Goal: Task Accomplishment & Management: Complete application form

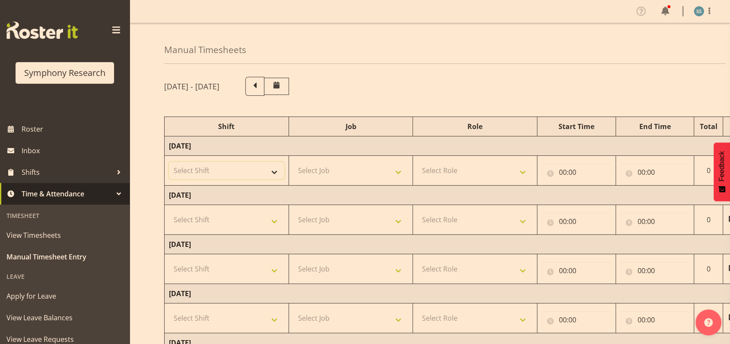
click at [279, 171] on select "Select Shift !!Weekend Residential (Roster IT Shift Label) *Business 9/10am ~ 4…" at bounding box center [226, 170] width 115 height 17
select select "26078"
click at [169, 162] on select "Select Shift !!Weekend Residential (Roster IT Shift Label) *Business 9/10am ~ 4…" at bounding box center [226, 170] width 115 height 17
click at [401, 171] on select "Select Job 550060 IF Admin 553492 World Poll Aus Wave 2 Main 2025 553493 World …" at bounding box center [350, 170] width 115 height 17
select select "10587"
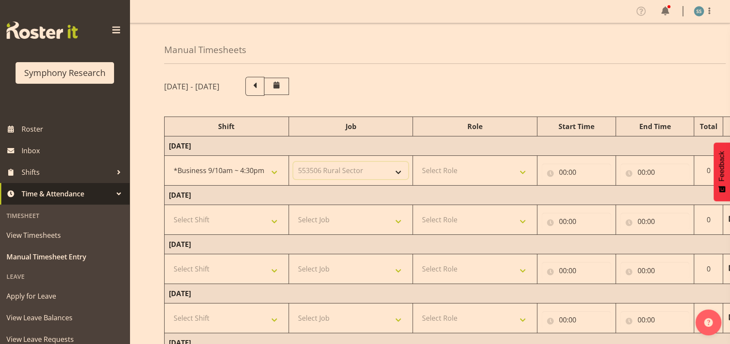
click at [293, 162] on select "Select Job 550060 IF Admin 553492 World Poll Aus Wave 2 Main 2025 553493 World …" at bounding box center [350, 170] width 115 height 17
click at [522, 170] on select "Select Role Briefing Interviewing" at bounding box center [474, 170] width 115 height 17
select select "47"
click at [417, 162] on select "Select Role Briefing Interviewing" at bounding box center [474, 170] width 115 height 17
click at [563, 174] on input "00:00" at bounding box center [576, 172] width 70 height 17
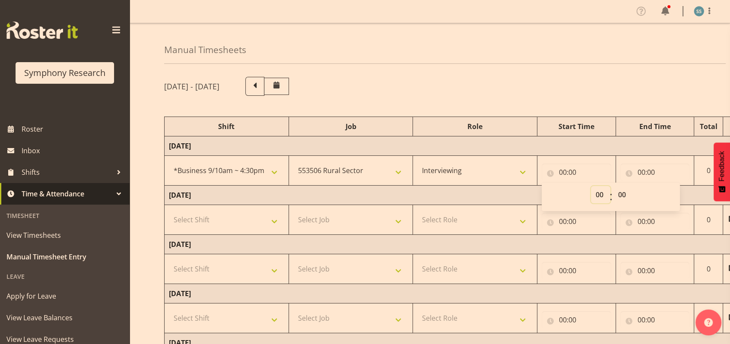
click at [601, 196] on select "00 01 02 03 04 05 06 07 08 09 10 11 12 13 14 15 16 17 18 19 20 21 22 23" at bounding box center [600, 194] width 19 height 17
select select "9"
click at [591, 186] on select "00 01 02 03 04 05 06 07 08 09 10 11 12 13 14 15 16 17 18 19 20 21 22 23" at bounding box center [600, 194] width 19 height 17
type input "09:00"
click at [641, 171] on input "00:00" at bounding box center [655, 172] width 70 height 17
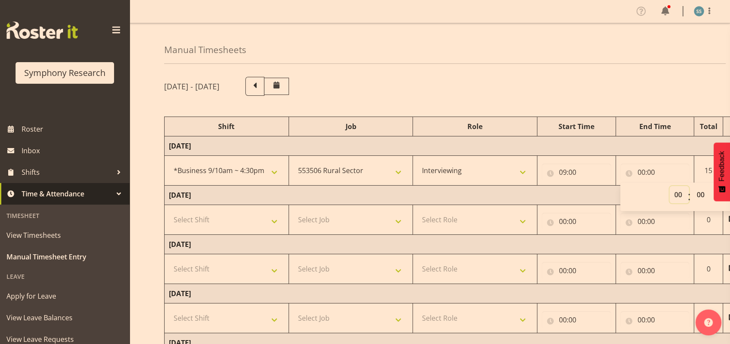
click at [677, 196] on select "00 01 02 03 04 05 06 07 08 09 10 11 12 13 14 15 16 17 18 19 20 21 22 23" at bounding box center [678, 194] width 19 height 17
select select "12"
click at [669, 186] on select "00 01 02 03 04 05 06 07 08 09 10 11 12 13 14 15 16 17 18 19 20 21 22 23" at bounding box center [678, 194] width 19 height 17
type input "12:00"
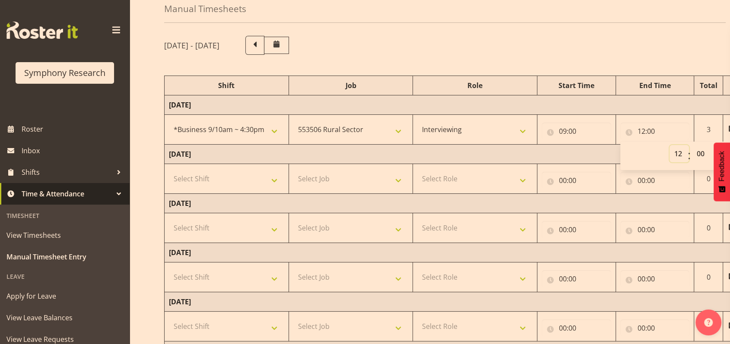
scroll to position [57, 0]
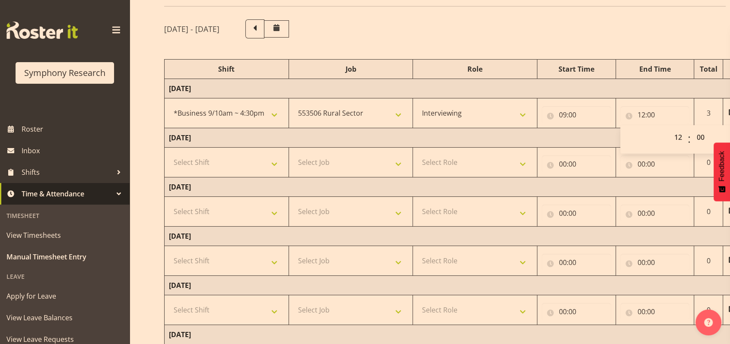
click at [109, 26] on span at bounding box center [116, 30] width 14 height 14
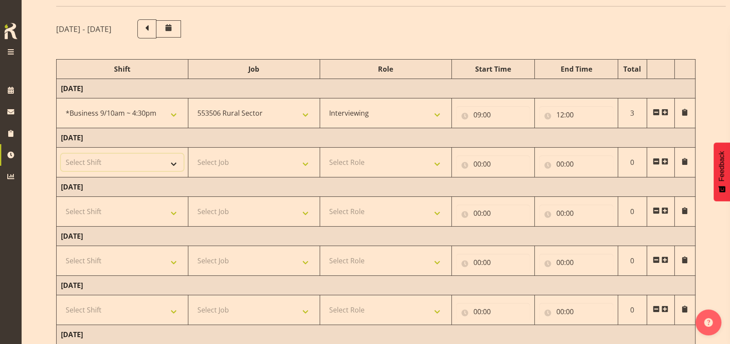
click at [172, 163] on select "Select Shift !!Weekend Residential (Roster IT Shift Label) *Business 9/10am ~ 4…" at bounding box center [122, 162] width 123 height 17
select select "26078"
click at [61, 154] on select "Select Shift !!Weekend Residential (Roster IT Shift Label) *Business 9/10am ~ 4…" at bounding box center [122, 162] width 123 height 17
click at [307, 163] on select "Select Job 550060 IF Admin 553492 World Poll Aus Wave 2 Main 2025 553493 World …" at bounding box center [254, 162] width 123 height 17
select select "10587"
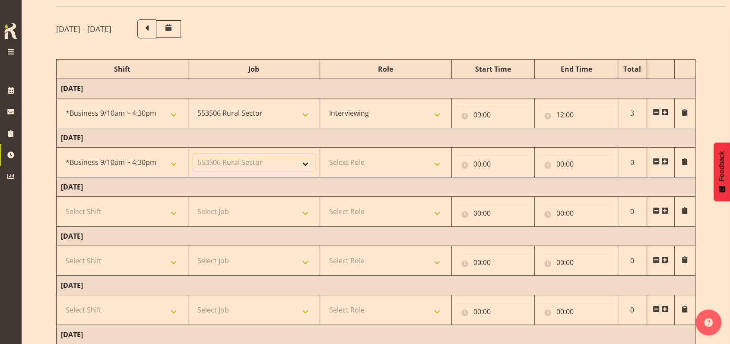
click at [193, 154] on select "Select Job 550060 IF Admin 553492 World Poll Aus Wave 2 Main 2025 553493 World …" at bounding box center [254, 162] width 123 height 17
click at [439, 163] on select "Select Role Briefing Interviewing" at bounding box center [385, 162] width 123 height 17
select select "47"
click at [324, 154] on select "Select Role Briefing Interviewing" at bounding box center [385, 162] width 123 height 17
click at [476, 163] on input "00:00" at bounding box center [493, 163] width 74 height 17
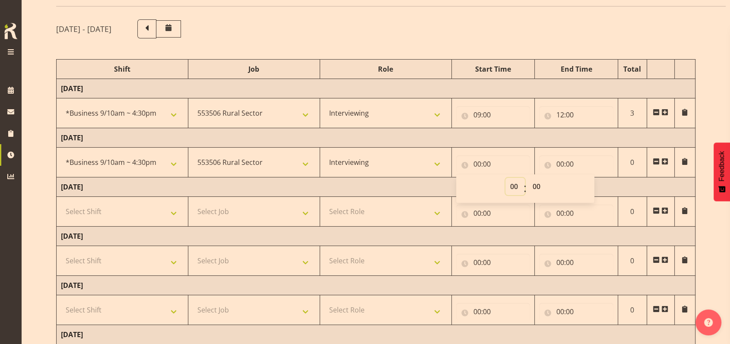
click at [516, 187] on select "00 01 02 03 04 05 06 07 08 09 10 11 12 13 14 15 16 17 18 19 20 21 22 23" at bounding box center [514, 186] width 19 height 17
select select "9"
click at [505, 178] on select "00 01 02 03 04 05 06 07 08 09 10 11 12 13 14 15 16 17 18 19 20 21 22 23" at bounding box center [514, 186] width 19 height 17
type input "09:00"
click at [560, 164] on input "00:00" at bounding box center [576, 163] width 74 height 17
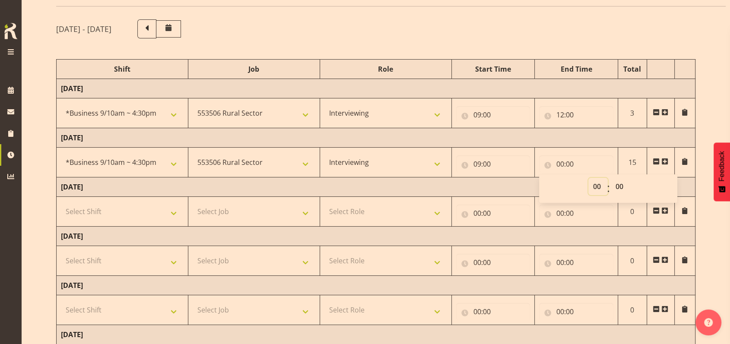
drag, startPoint x: 598, startPoint y: 185, endPoint x: 596, endPoint y: 180, distance: 5.6
click at [598, 185] on select "00 01 02 03 04 05 06 07 08 09 10 11 12 13 14 15 16 17 18 19 20 21 22 23" at bounding box center [597, 186] width 19 height 17
select select "12"
click at [588, 178] on select "00 01 02 03 04 05 06 07 08 09 10 11 12 13 14 15 16 17 18 19 20 21 22 23" at bounding box center [597, 186] width 19 height 17
type input "12:00"
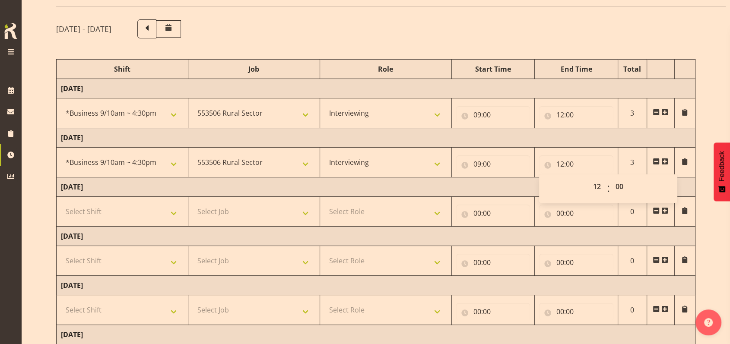
click at [515, 184] on td "[DATE]" at bounding box center [376, 186] width 639 height 19
click at [666, 161] on span at bounding box center [664, 161] width 7 height 7
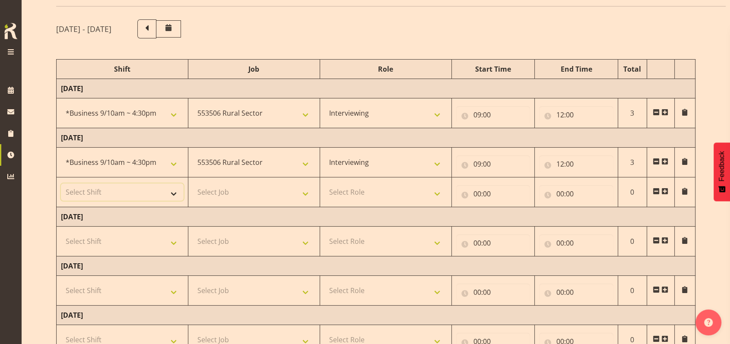
click at [176, 193] on select "Select Shift !!Weekend Residential (Roster IT Shift Label) *Business 9/10am ~ 4…" at bounding box center [122, 191] width 123 height 17
select select "48116"
click at [61, 183] on select "Select Shift !!Weekend Residential (Roster IT Shift Label) *Business 9/10am ~ 4…" at bounding box center [122, 191] width 123 height 17
click at [304, 192] on select "Select Job 550060 IF Admin 553492 World Poll Aus Wave 2 Main 2025 553493 World …" at bounding box center [254, 191] width 123 height 17
select select "10587"
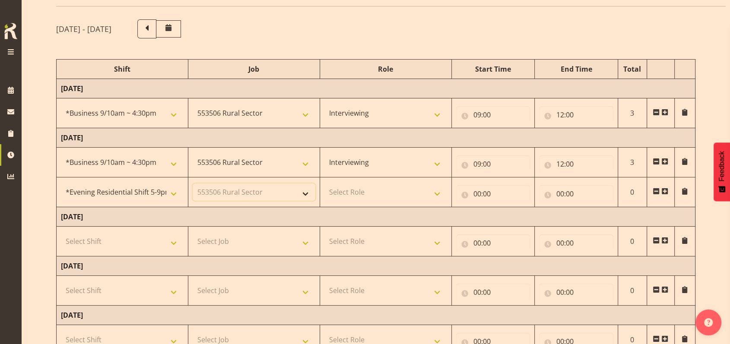
click at [193, 183] on select "Select Job 550060 IF Admin 553492 World Poll Aus Wave 2 Main 2025 553493 World …" at bounding box center [254, 191] width 123 height 17
click at [436, 195] on select "Select Role Briefing Interviewing" at bounding box center [385, 191] width 123 height 17
select select "47"
click at [324, 183] on select "Select Role Briefing Interviewing" at bounding box center [385, 191] width 123 height 17
click at [476, 192] on input "00:00" at bounding box center [493, 193] width 74 height 17
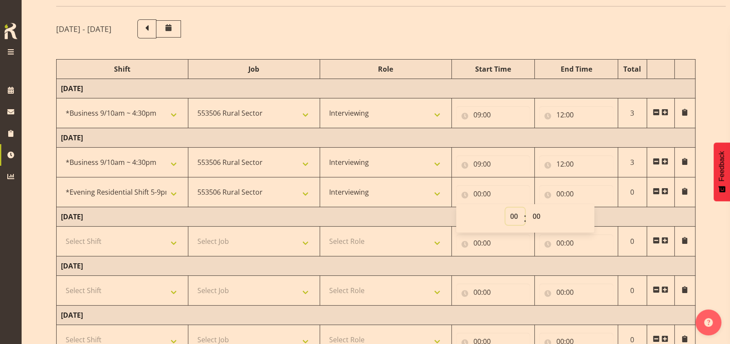
click at [516, 212] on select "00 01 02 03 04 05 06 07 08 09 10 11 12 13 14 15 16 17 18 19 20 21 22 23" at bounding box center [514, 216] width 19 height 17
select select "17"
click at [505, 208] on select "00 01 02 03 04 05 06 07 08 09 10 11 12 13 14 15 16 17 18 19 20 21 22 23" at bounding box center [514, 216] width 19 height 17
type input "17:00"
click at [559, 192] on input "00:00" at bounding box center [576, 193] width 74 height 17
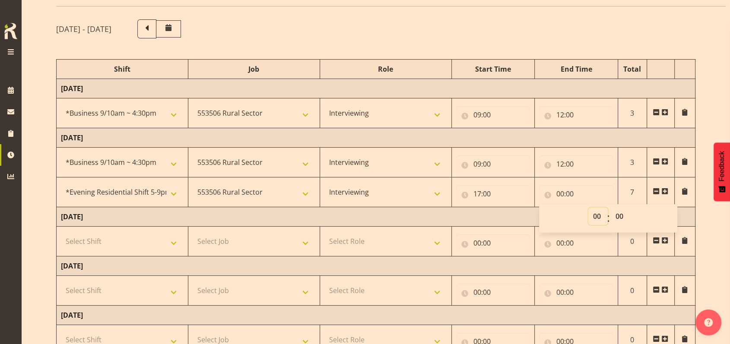
click at [594, 214] on select "00 01 02 03 04 05 06 07 08 09 10 11 12 13 14 15 16 17 18 19 20 21 22 23" at bounding box center [597, 216] width 19 height 17
select select "17"
click at [588, 208] on select "00 01 02 03 04 05 06 07 08 09 10 11 12 13 14 15 16 17 18 19 20 21 22 23" at bounding box center [597, 216] width 19 height 17
type input "17:00"
click at [616, 216] on select "00 01 02 03 04 05 06 07 08 09 10 11 12 13 14 15 16 17 18 19 20 21 22 23 24 25 2…" at bounding box center [619, 216] width 19 height 17
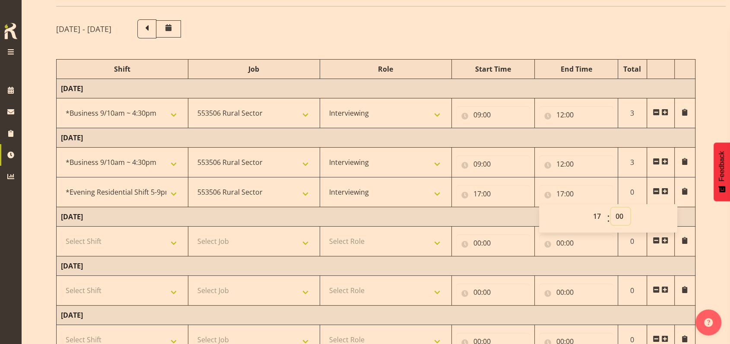
select select "30"
click at [610, 208] on select "00 01 02 03 04 05 06 07 08 09 10 11 12 13 14 15 16 17 18 19 20 21 22 23 24 25 2…" at bounding box center [619, 216] width 19 height 17
type input "17:30"
click at [666, 189] on span at bounding box center [664, 191] width 7 height 7
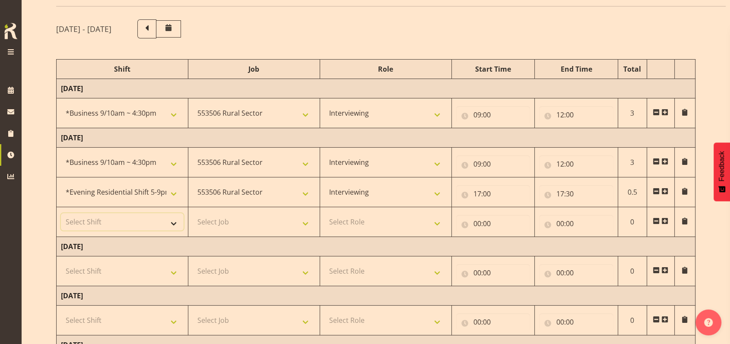
click at [174, 222] on select "Select Shift !!Weekend Residential (Roster IT Shift Label) *Business 9/10am ~ 4…" at bounding box center [122, 221] width 123 height 17
select select "48116"
click at [61, 213] on select "Select Shift !!Weekend Residential (Roster IT Shift Label) *Business 9/10am ~ 4…" at bounding box center [122, 221] width 123 height 17
click at [305, 222] on select "Select Job 550060 IF Admin 553492 World Poll Aus Wave 2 Main 2025 553493 World …" at bounding box center [254, 221] width 123 height 17
select select "10631"
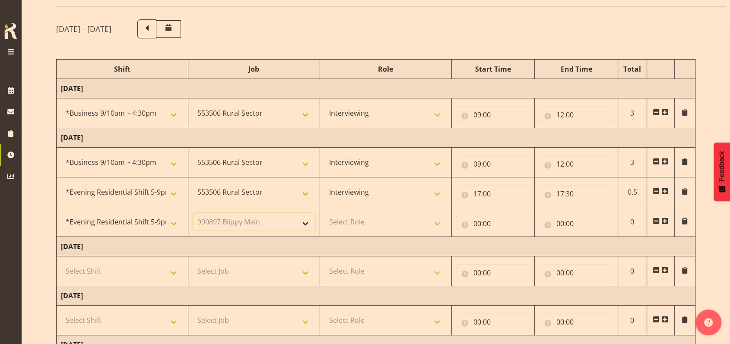
click at [193, 213] on select "Select Job 550060 IF Admin 553492 World Poll Aus Wave 2 Main 2025 553493 World …" at bounding box center [254, 221] width 123 height 17
click at [437, 223] on select "Select Role Briefing Interviewing" at bounding box center [385, 221] width 123 height 17
select select "297"
click at [324, 213] on select "Select Role Briefing Interviewing" at bounding box center [385, 221] width 123 height 17
click at [475, 223] on input "00:00" at bounding box center [493, 223] width 74 height 17
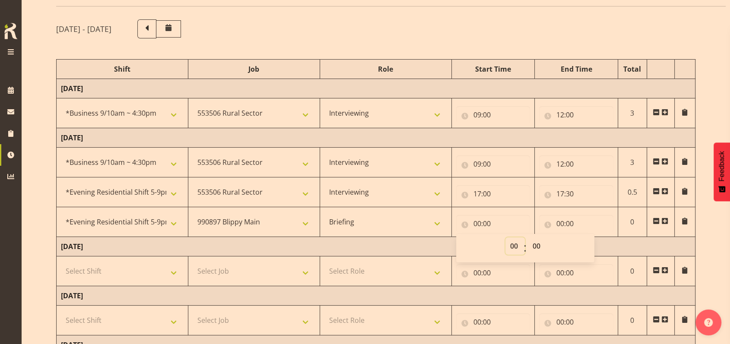
click at [516, 244] on select "00 01 02 03 04 05 06 07 08 09 10 11 12 13 14 15 16 17 18 19 20 21 22 23" at bounding box center [514, 245] width 19 height 17
select select "17"
click at [505, 237] on select "00 01 02 03 04 05 06 07 08 09 10 11 12 13 14 15 16 17 18 19 20 21 22 23" at bounding box center [514, 245] width 19 height 17
type input "17:00"
click at [536, 247] on select "00 01 02 03 04 05 06 07 08 09 10 11 12 13 14 15 16 17 18 19 20 21 22 23 24 25 2…" at bounding box center [537, 245] width 19 height 17
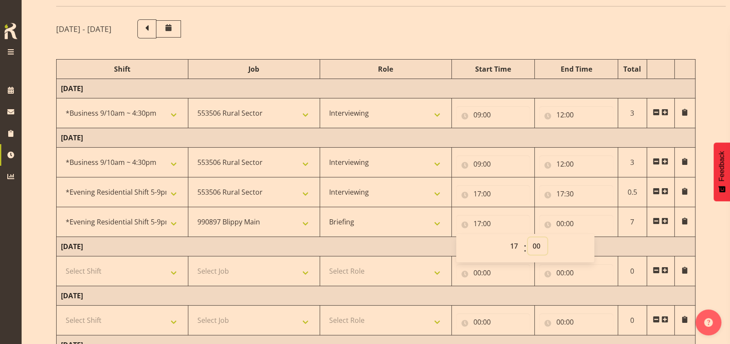
select select "30"
click at [528, 237] on select "00 01 02 03 04 05 06 07 08 09 10 11 12 13 14 15 16 17 18 19 20 21 22 23 24 25 2…" at bounding box center [537, 245] width 19 height 17
type input "17:30"
click at [561, 220] on input "00:00" at bounding box center [576, 223] width 74 height 17
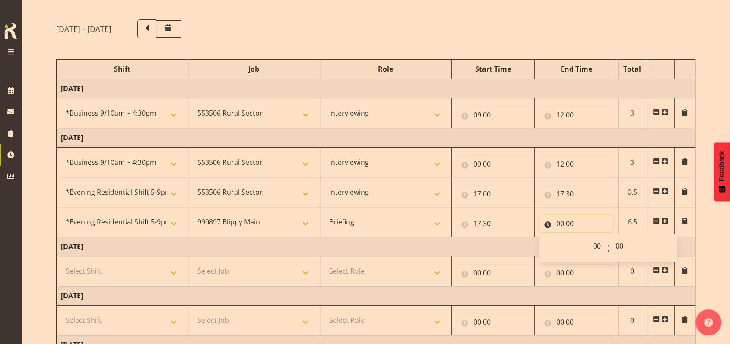
click at [563, 223] on input "00:00" at bounding box center [576, 223] width 74 height 17
click at [561, 223] on input "00:00" at bounding box center [576, 223] width 74 height 17
click at [601, 248] on select "00 01 02 03 04 05 06 07 08 09 10 11 12 13 14 15 16 17 18 19 20 21 22 23" at bounding box center [597, 245] width 19 height 17
select select "17"
click at [588, 237] on select "00 01 02 03 04 05 06 07 08 09 10 11 12 13 14 15 16 17 18 19 20 21 22 23" at bounding box center [597, 245] width 19 height 17
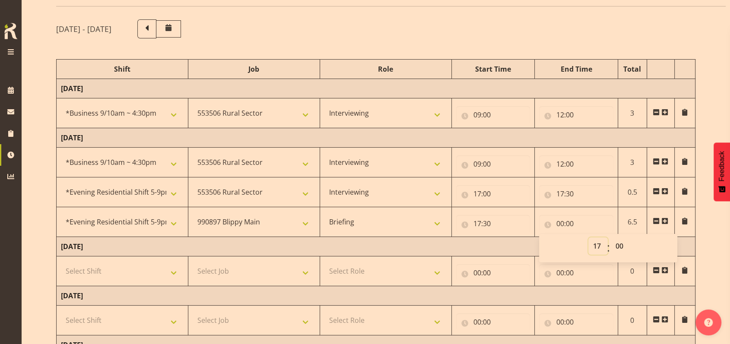
type input "17:00"
click at [618, 246] on select "00 01 02 03 04 05 06 07 08 09 10 11 12 13 14 15 16 17 18 19 20 21 22 23 24 25 2…" at bounding box center [619, 245] width 19 height 17
select select "45"
click at [610, 237] on select "00 01 02 03 04 05 06 07 08 09 10 11 12 13 14 15 16 17 18 19 20 21 22 23 24 25 2…" at bounding box center [619, 245] width 19 height 17
type input "17:45"
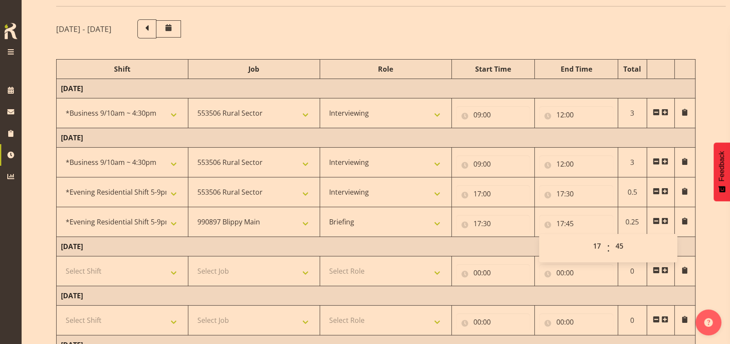
click at [667, 218] on span at bounding box center [664, 221] width 7 height 7
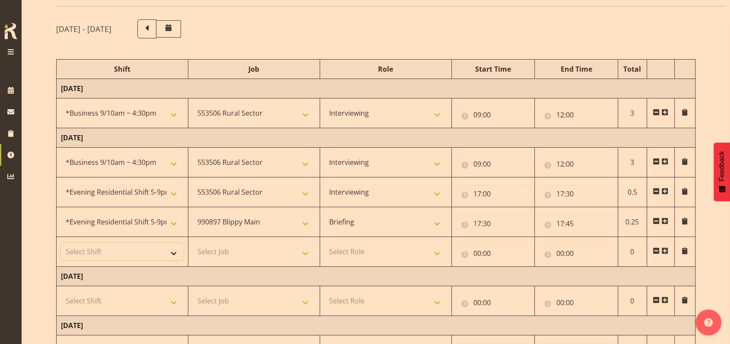
click at [175, 253] on select "Select Shift !!Weekend Residential (Roster IT Shift Label) *Business 9/10am ~ 4…" at bounding box center [122, 251] width 123 height 17
click at [406, 240] on td "Select Role Briefing Interviewing" at bounding box center [385, 252] width 132 height 30
click at [174, 254] on select "Select Shift !!Weekend Residential (Roster IT Shift Label) *Business 9/10am ~ 4…" at bounding box center [122, 251] width 123 height 17
select select "48116"
click at [61, 243] on select "Select Shift !!Weekend Residential (Roster IT Shift Label) *Business 9/10am ~ 4…" at bounding box center [122, 251] width 123 height 17
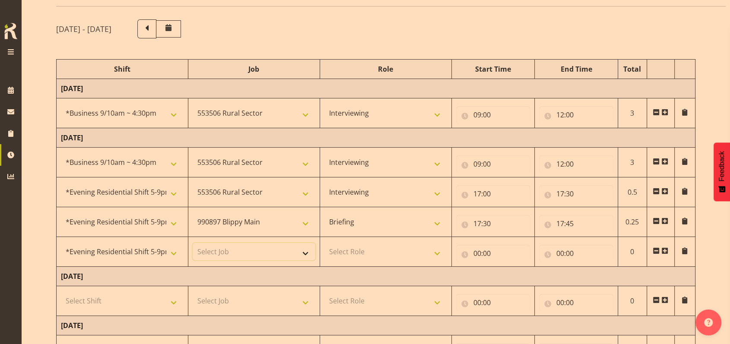
click at [304, 254] on select "Select Job 550060 IF Admin 553492 World Poll Aus Wave 2 Main 2025 553493 World …" at bounding box center [254, 251] width 123 height 17
click at [193, 243] on select "Select Job 550060 IF Admin 553492 World Poll Aus Wave 2 Main 2025 553493 World …" at bounding box center [254, 251] width 123 height 17
click at [439, 250] on select "Select Role Briefing Interviewing" at bounding box center [385, 251] width 123 height 17
click at [307, 252] on select "550060 IF Admin 553492 World Poll Aus Wave 2 Main 2025 553493 World Poll NZ Wav…" at bounding box center [254, 251] width 123 height 17
select select "10631"
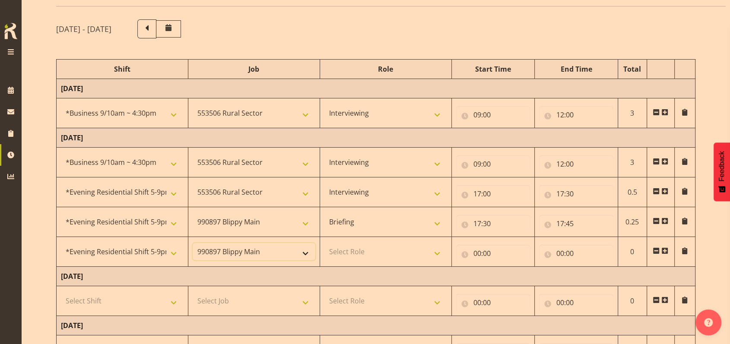
click at [193, 243] on select "550060 IF Admin 553492 World Poll Aus Wave 2 Main 2025 553493 World Poll NZ Wav…" at bounding box center [254, 251] width 123 height 17
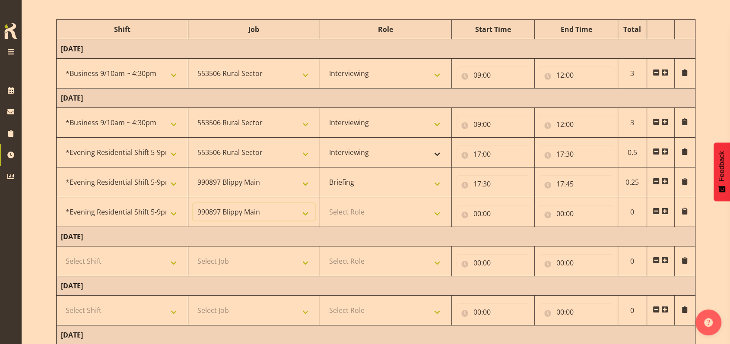
scroll to position [115, 0]
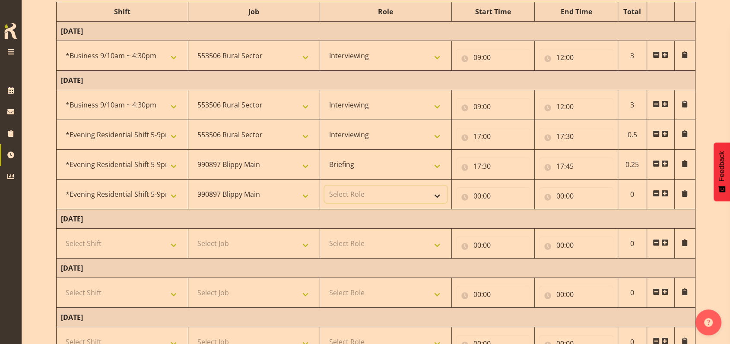
click at [442, 193] on select "Select Role Briefing Interviewing" at bounding box center [385, 194] width 123 height 17
select select "47"
click at [324, 186] on select "Select Role Briefing Interviewing" at bounding box center [385, 194] width 123 height 17
click at [474, 193] on input "00:00" at bounding box center [493, 195] width 74 height 17
click at [515, 216] on select "00 01 02 03 04 05 06 07 08 09 10 11 12 13 14 15 16 17 18 19 20 21 22 23" at bounding box center [514, 218] width 19 height 17
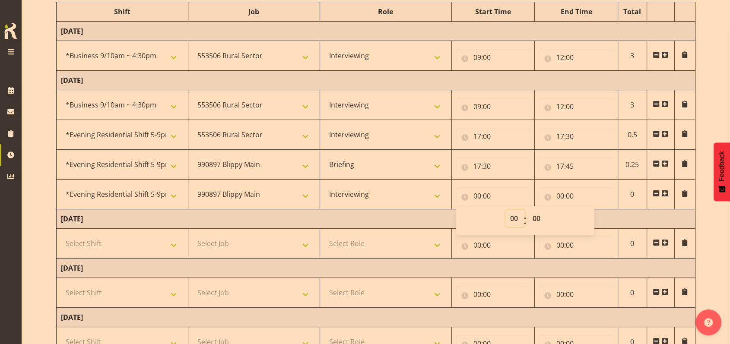
select select "17"
click at [505, 210] on select "00 01 02 03 04 05 06 07 08 09 10 11 12 13 14 15 16 17 18 19 20 21 22 23" at bounding box center [514, 218] width 19 height 17
type input "17:00"
click at [540, 219] on select "00 01 02 03 04 05 06 07 08 09 10 11 12 13 14 15 16 17 18 19 20 21 22 23 24 25 2…" at bounding box center [537, 218] width 19 height 17
select select "45"
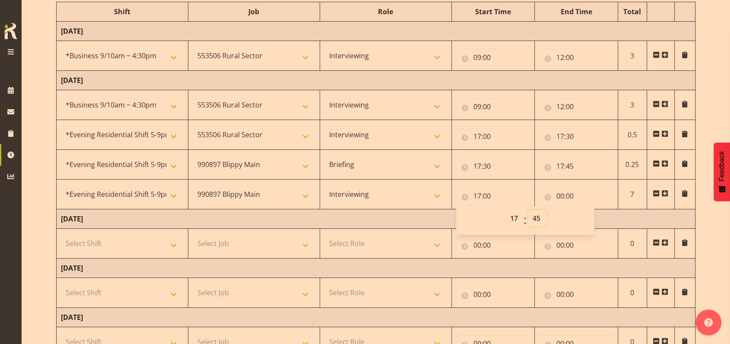
click at [528, 210] on select "00 01 02 03 04 05 06 07 08 09 10 11 12 13 14 15 16 17 18 19 20 21 22 23 24 25 2…" at bounding box center [537, 218] width 19 height 17
type input "17:45"
click at [560, 195] on input "00:00" at bounding box center [576, 195] width 74 height 17
click at [595, 216] on select "00 01 02 03 04 05 06 07 08 09 10 11 12 13 14 15 16 17 18 19 20 21 22 23" at bounding box center [597, 218] width 19 height 17
select select "18"
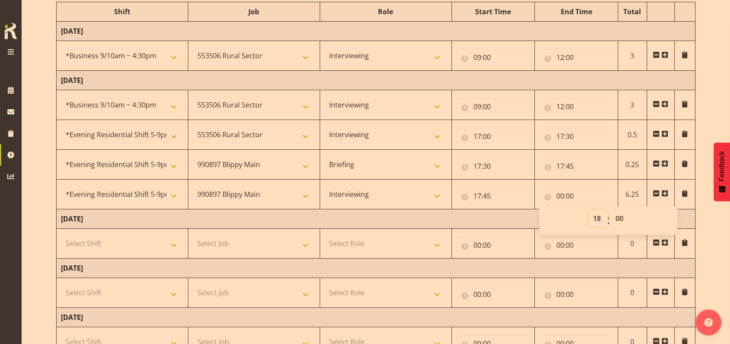
click at [588, 210] on select "00 01 02 03 04 05 06 07 08 09 10 11 12 13 14 15 16 17 18 19 20 21 22 23" at bounding box center [597, 218] width 19 height 17
type input "18:00"
click at [620, 223] on select "00 01 02 03 04 05 06 07 08 09 10 11 12 13 14 15 16 17 18 19 20 21 22 23 24 25 2…" at bounding box center [619, 218] width 19 height 17
select select "5"
click at [610, 210] on select "00 01 02 03 04 05 06 07 08 09 10 11 12 13 14 15 16 17 18 19 20 21 22 23 24 25 2…" at bounding box center [619, 218] width 19 height 17
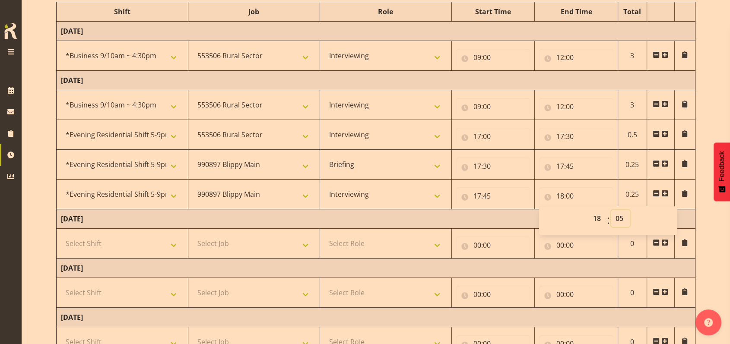
type input "18:05"
click at [666, 192] on span at bounding box center [664, 193] width 7 height 7
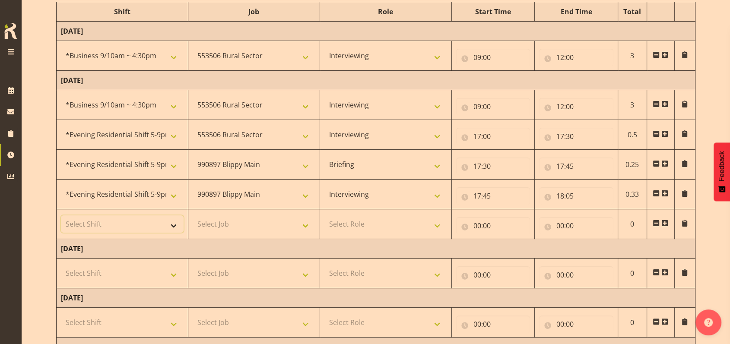
click at [174, 222] on select "Select Shift !!Weekend Residential (Roster IT Shift Label) *Business 9/10am ~ 4…" at bounding box center [122, 223] width 123 height 17
select select "48116"
click at [61, 215] on select "Select Shift !!Weekend Residential (Roster IT Shift Label) *Business 9/10am ~ 4…" at bounding box center [122, 223] width 123 height 17
click at [305, 224] on select "Select Job 550060 IF Admin 553492 World Poll Aus Wave 2 Main 2025 553493 World …" at bounding box center [254, 223] width 123 height 17
select select "9426"
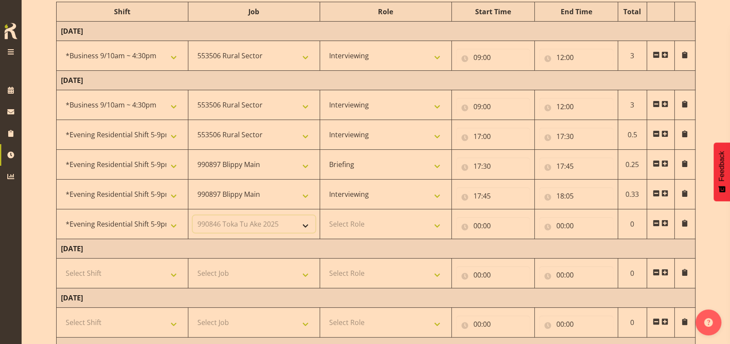
click at [193, 215] on select "Select Job 550060 IF Admin 553492 World Poll Aus Wave 2 Main 2025 553493 World …" at bounding box center [254, 223] width 123 height 17
click at [436, 224] on select "Select Role Briefing Interviewing" at bounding box center [385, 223] width 123 height 17
select select "47"
click at [324, 215] on select "Select Role Briefing Interviewing" at bounding box center [385, 223] width 123 height 17
click at [480, 224] on input "00:00" at bounding box center [493, 225] width 74 height 17
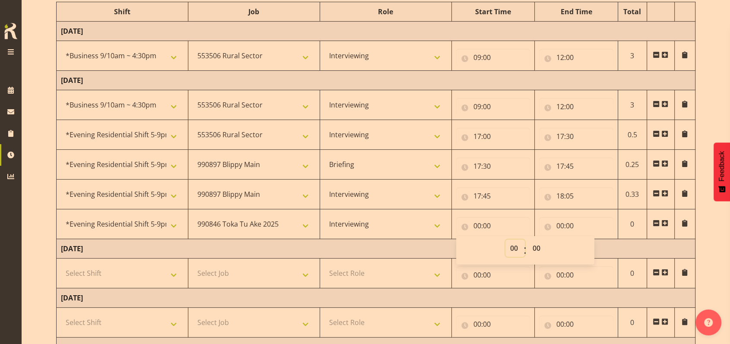
click at [512, 246] on select "00 01 02 03 04 05 06 07 08 09 10 11 12 13 14 15 16 17 18 19 20 21 22 23" at bounding box center [514, 248] width 19 height 17
select select "18"
click at [505, 240] on select "00 01 02 03 04 05 06 07 08 09 10 11 12 13 14 15 16 17 18 19 20 21 22 23" at bounding box center [514, 248] width 19 height 17
type input "18:00"
click at [534, 245] on select "00 01 02 03 04 05 06 07 08 09 10 11 12 13 14 15 16 17 18 19 20 21 22 23 24 25 2…" at bounding box center [537, 248] width 19 height 17
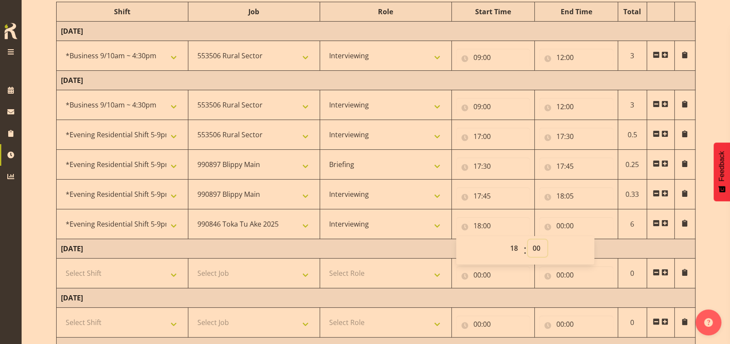
select select "5"
click at [528, 240] on select "00 01 02 03 04 05 06 07 08 09 10 11 12 13 14 15 16 17 18 19 20 21 22 23 24 25 2…" at bounding box center [537, 248] width 19 height 17
type input "18:05"
click at [563, 222] on input "00:00" at bounding box center [576, 225] width 74 height 17
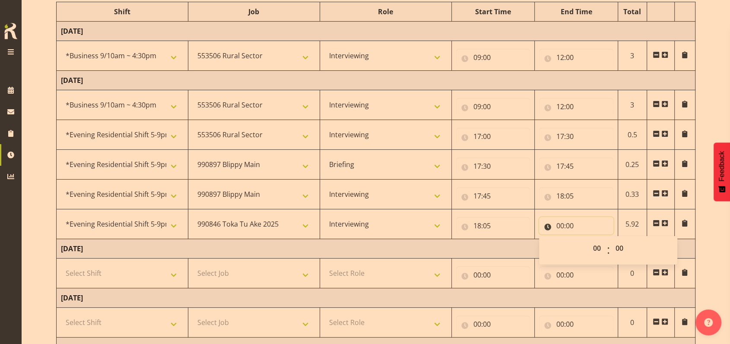
click at [560, 220] on input "00:00" at bounding box center [576, 225] width 74 height 17
click at [559, 223] on input "00:00" at bounding box center [576, 225] width 74 height 17
click at [594, 247] on select "00 01 02 03 04 05 06 07 08 09 10 11 12 13 14 15 16 17 18 19 20 21 22 23" at bounding box center [597, 248] width 19 height 17
select select "18"
click at [588, 240] on select "00 01 02 03 04 05 06 07 08 09 10 11 12 13 14 15 16 17 18 19 20 21 22 23" at bounding box center [597, 248] width 19 height 17
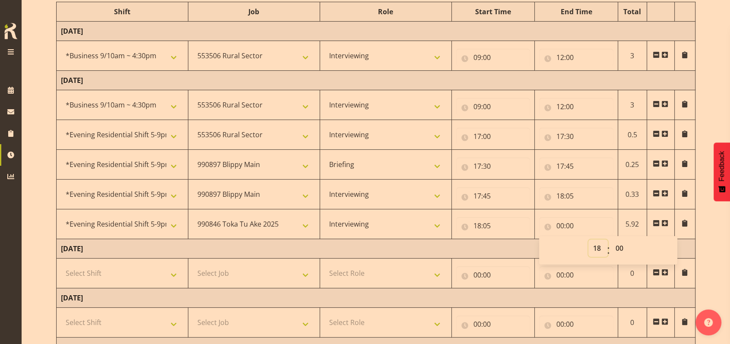
type input "18:00"
click at [620, 248] on select "00 01 02 03 04 05 06 07 08 09 10 11 12 13 14 15 16 17 18 19 20 21 22 23 24 25 2…" at bounding box center [619, 248] width 19 height 17
select select "20"
click at [610, 240] on select "00 01 02 03 04 05 06 07 08 09 10 11 12 13 14 15 16 17 18 19 20 21 22 23 24 25 2…" at bounding box center [619, 248] width 19 height 17
type input "18:20"
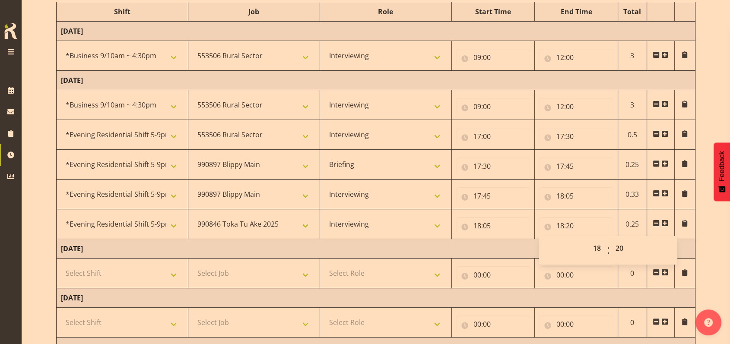
click at [516, 244] on td "[DATE]" at bounding box center [376, 248] width 639 height 19
click at [664, 221] on span at bounding box center [664, 223] width 7 height 7
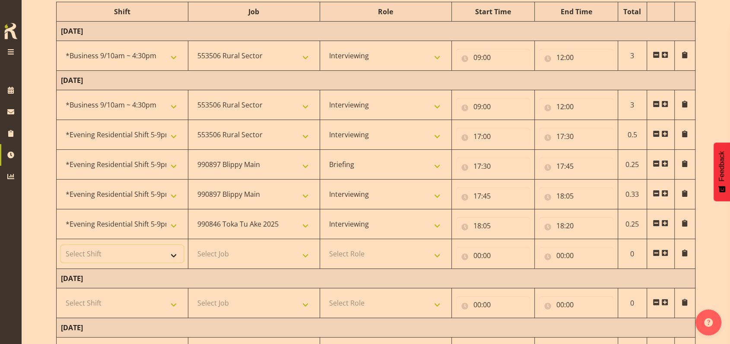
click at [172, 255] on select "Select Shift !!Weekend Residential (Roster IT Shift Label) *Business 9/10am ~ 4…" at bounding box center [122, 253] width 123 height 17
select select "48116"
click at [61, 245] on select "Select Shift !!Weekend Residential (Roster IT Shift Label) *Business 9/10am ~ 4…" at bounding box center [122, 253] width 123 height 17
click at [304, 253] on select "Select Job 550060 IF Admin 553492 World Poll Aus Wave 2 Main 2025 553493 World …" at bounding box center [254, 253] width 123 height 17
select select "10587"
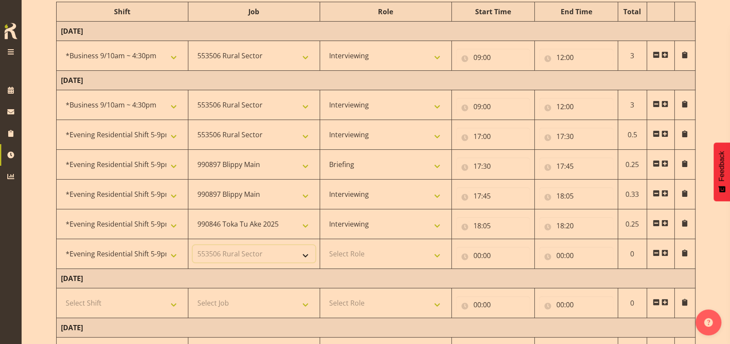
click at [193, 245] on select "Select Job 550060 IF Admin 553492 World Poll Aus Wave 2 Main 2025 553493 World …" at bounding box center [254, 253] width 123 height 17
click at [438, 256] on select "Select Role Briefing Interviewing" at bounding box center [385, 253] width 123 height 17
select select "47"
click at [324, 245] on select "Select Role Briefing Interviewing" at bounding box center [385, 253] width 123 height 17
click at [477, 252] on input "00:00" at bounding box center [493, 255] width 74 height 17
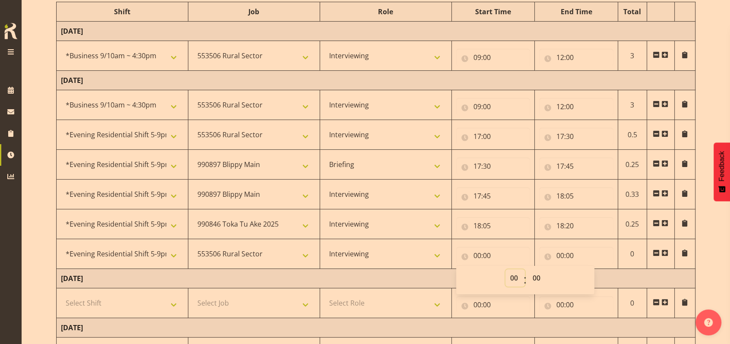
click at [515, 276] on select "00 01 02 03 04 05 06 07 08 09 10 11 12 13 14 15 16 17 18 19 20 21 22 23" at bounding box center [514, 277] width 19 height 17
select select "18"
click at [505, 269] on select "00 01 02 03 04 05 06 07 08 09 10 11 12 13 14 15 16 17 18 19 20 21 22 23" at bounding box center [514, 277] width 19 height 17
type input "18:00"
click at [532, 275] on select "00 01 02 03 04 05 06 07 08 09 10 11 12 13 14 15 16 17 18 19 20 21 22 23 24 25 2…" at bounding box center [537, 277] width 19 height 17
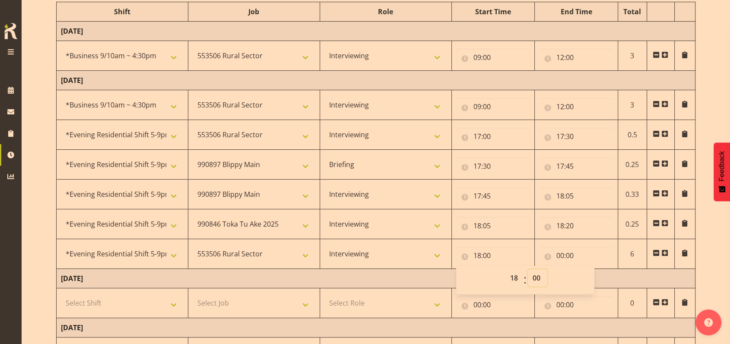
select select "20"
click at [528, 269] on select "00 01 02 03 04 05 06 07 08 09 10 11 12 13 14 15 16 17 18 19 20 21 22 23 24 25 2…" at bounding box center [537, 277] width 19 height 17
type input "18:20"
click at [558, 251] on input "00:00" at bounding box center [576, 255] width 74 height 17
click at [596, 276] on select "00 01 02 03 04 05 06 07 08 09 10 11 12 13 14 15 16 17 18 19 20 21 22 23" at bounding box center [597, 277] width 19 height 17
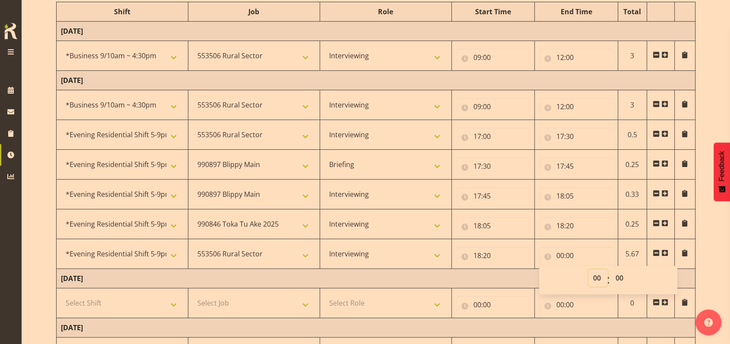
select select "19"
click at [588, 269] on select "00 01 02 03 04 05 06 07 08 09 10 11 12 13 14 15 16 17 18 19 20 21 22 23" at bounding box center [597, 277] width 19 height 17
type input "19:00"
click at [665, 252] on span at bounding box center [664, 253] width 7 height 7
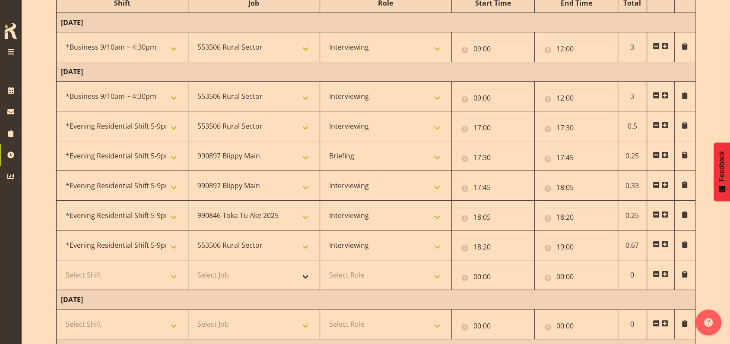
scroll to position [173, 0]
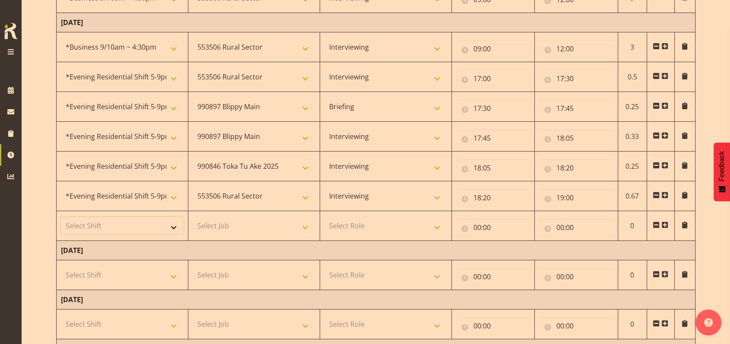
click at [175, 225] on select "Select Shift !!Weekend Residential (Roster IT Shift Label) *Business 9/10am ~ 4…" at bounding box center [122, 225] width 123 height 17
select select "48116"
click at [61, 217] on select "Select Shift !!Weekend Residential (Roster IT Shift Label) *Business 9/10am ~ 4…" at bounding box center [122, 225] width 123 height 17
click at [304, 225] on select "Select Job 550060 IF Admin 553492 World Poll Aus Wave 2 Main 2025 553493 World …" at bounding box center [254, 225] width 123 height 17
select select "9426"
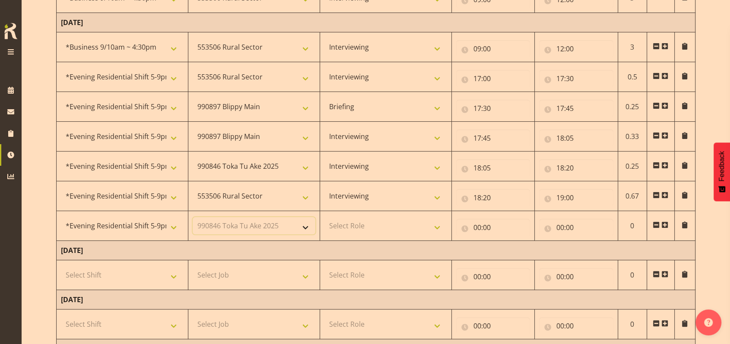
click at [193, 217] on select "Select Job 550060 IF Admin 553492 World Poll Aus Wave 2 Main 2025 553493 World …" at bounding box center [254, 225] width 123 height 17
click at [435, 225] on select "Select Role Briefing Interviewing" at bounding box center [385, 225] width 123 height 17
select select "47"
click at [324, 217] on select "Select Role Briefing Interviewing" at bounding box center [385, 225] width 123 height 17
click at [475, 226] on input "00:00" at bounding box center [493, 227] width 74 height 17
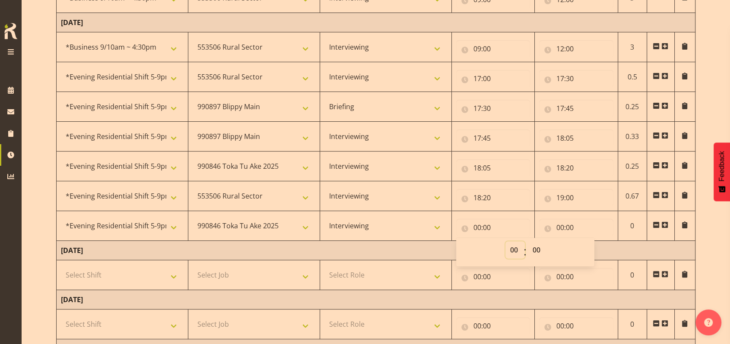
click at [510, 250] on select "00 01 02 03 04 05 06 07 08 09 10 11 12 13 14 15 16 17 18 19 20 21 22 23" at bounding box center [514, 249] width 19 height 17
select select "19"
click at [505, 241] on select "00 01 02 03 04 05 06 07 08 09 10 11 12 13 14 15 16 17 18 19 20 21 22 23" at bounding box center [514, 249] width 19 height 17
type input "19:00"
click at [561, 224] on input "00:00" at bounding box center [576, 227] width 74 height 17
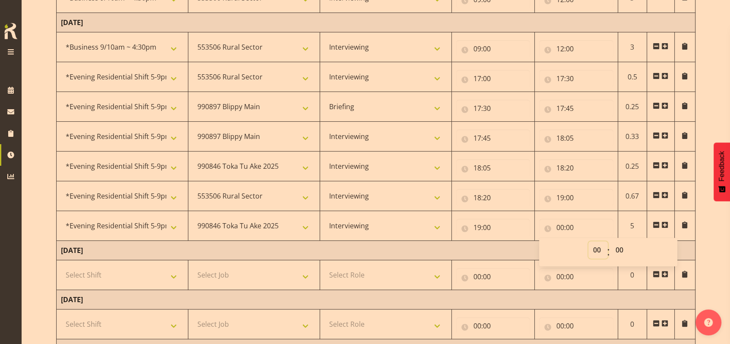
click at [596, 250] on select "00 01 02 03 04 05 06 07 08 09 10 11 12 13 14 15 16 17 18 19 20 21 22 23" at bounding box center [597, 249] width 19 height 17
select select "20"
click at [588, 241] on select "00 01 02 03 04 05 06 07 08 09 10 11 12 13 14 15 16 17 18 19 20 21 22 23" at bounding box center [597, 249] width 19 height 17
type input "20:00"
click at [507, 246] on td "[DATE]" at bounding box center [376, 250] width 639 height 19
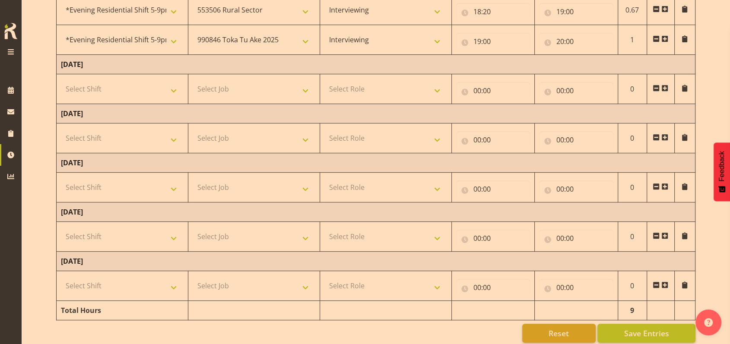
scroll to position [371, 0]
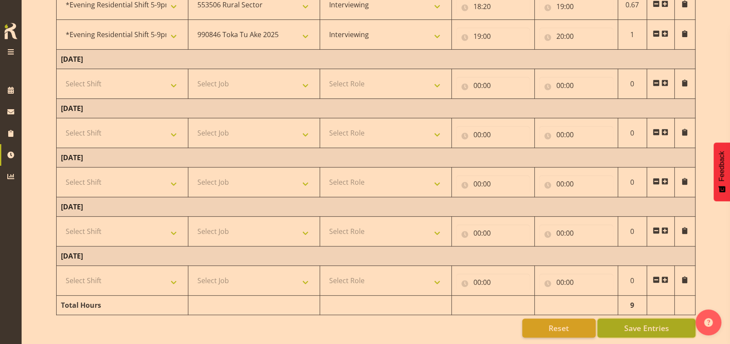
click at [625, 322] on span "Save Entries" at bounding box center [645, 327] width 45 height 11
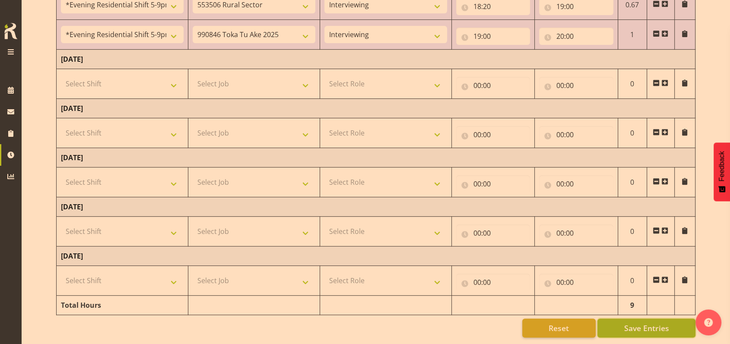
click at [652, 322] on span "Save Entries" at bounding box center [645, 327] width 45 height 11
click at [656, 323] on span "Save Entries" at bounding box center [645, 327] width 45 height 11
